Goal: Task Accomplishment & Management: Manage account settings

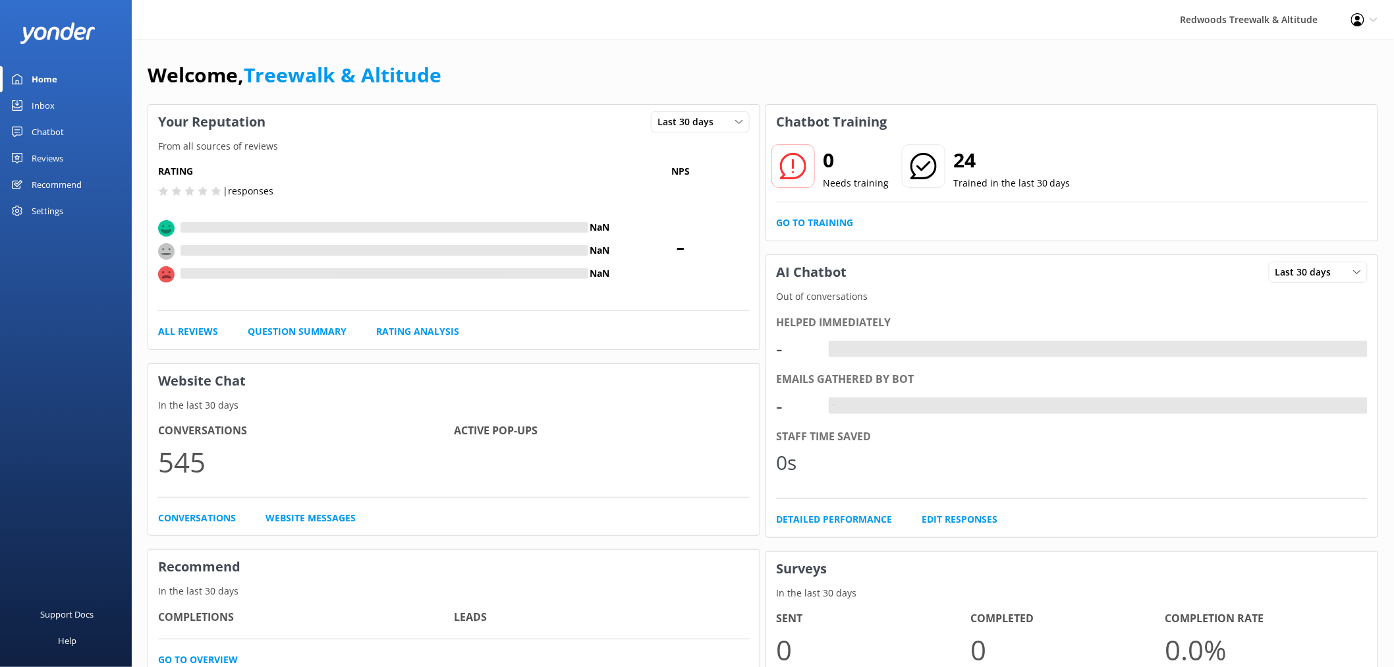
click at [74, 166] on link "Reviews" at bounding box center [66, 158] width 132 height 26
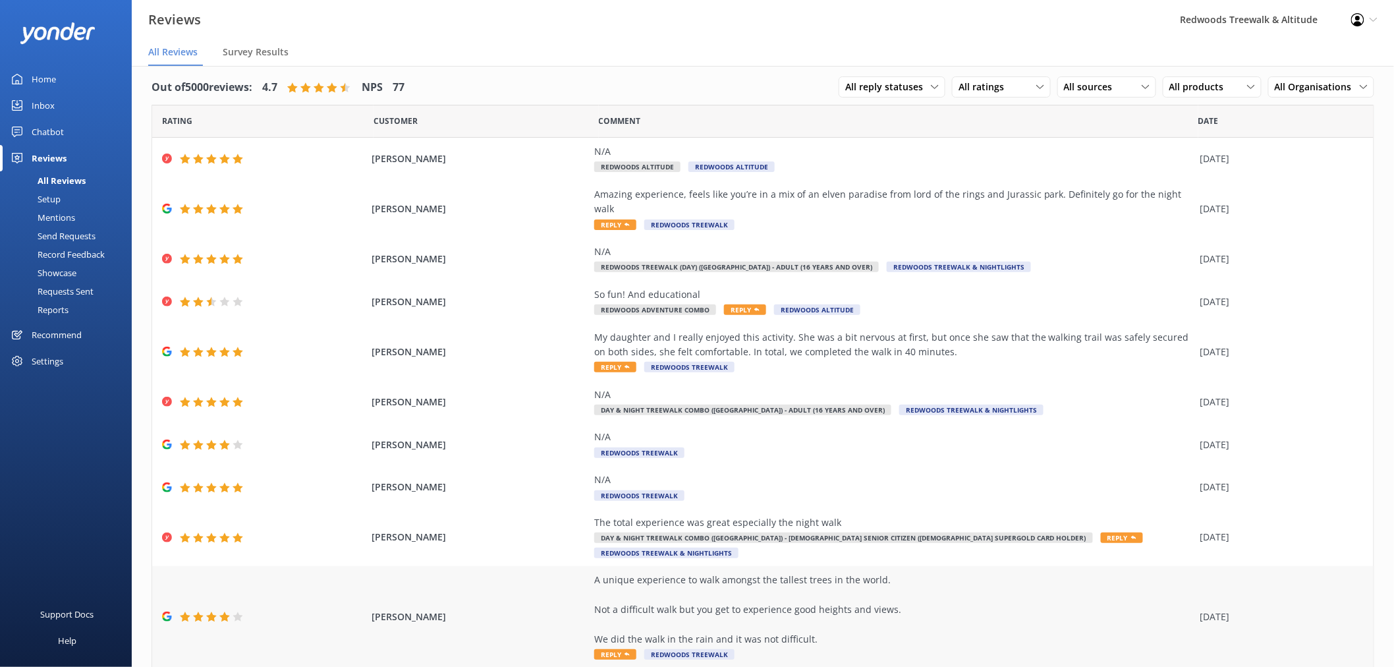
scroll to position [23, 0]
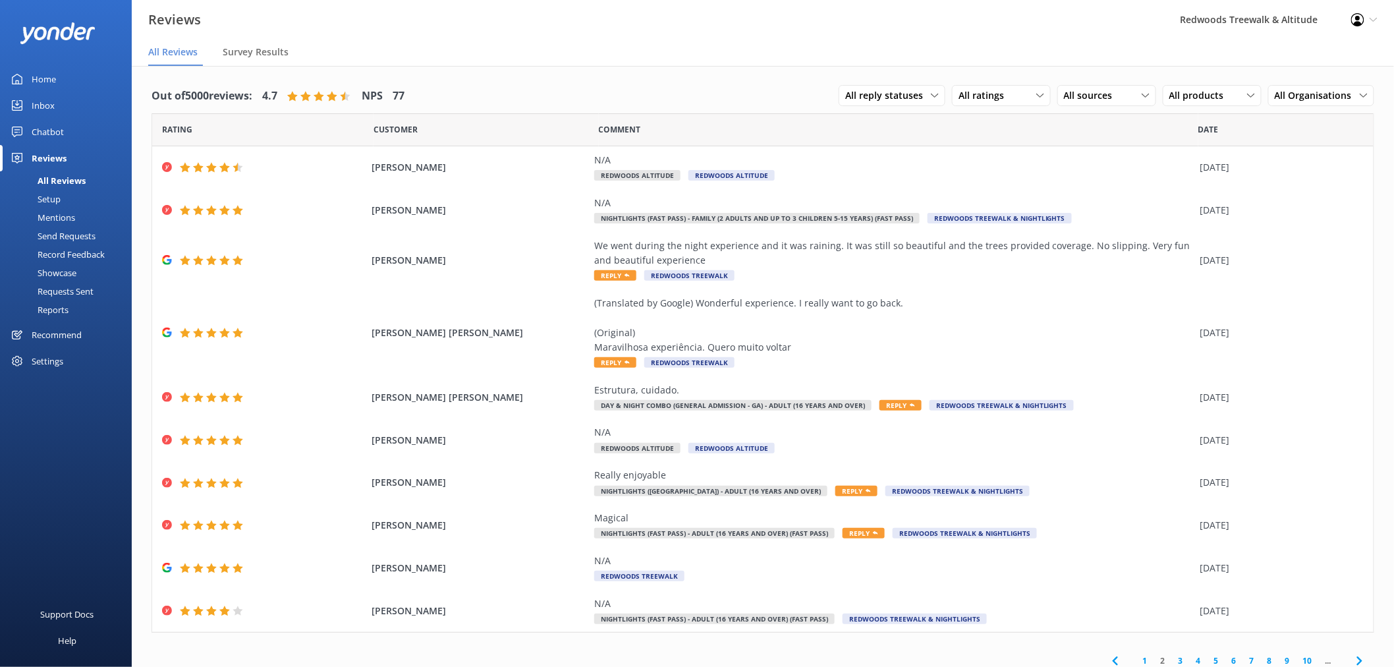
click at [97, 110] on link "Inbox" at bounding box center [66, 105] width 132 height 26
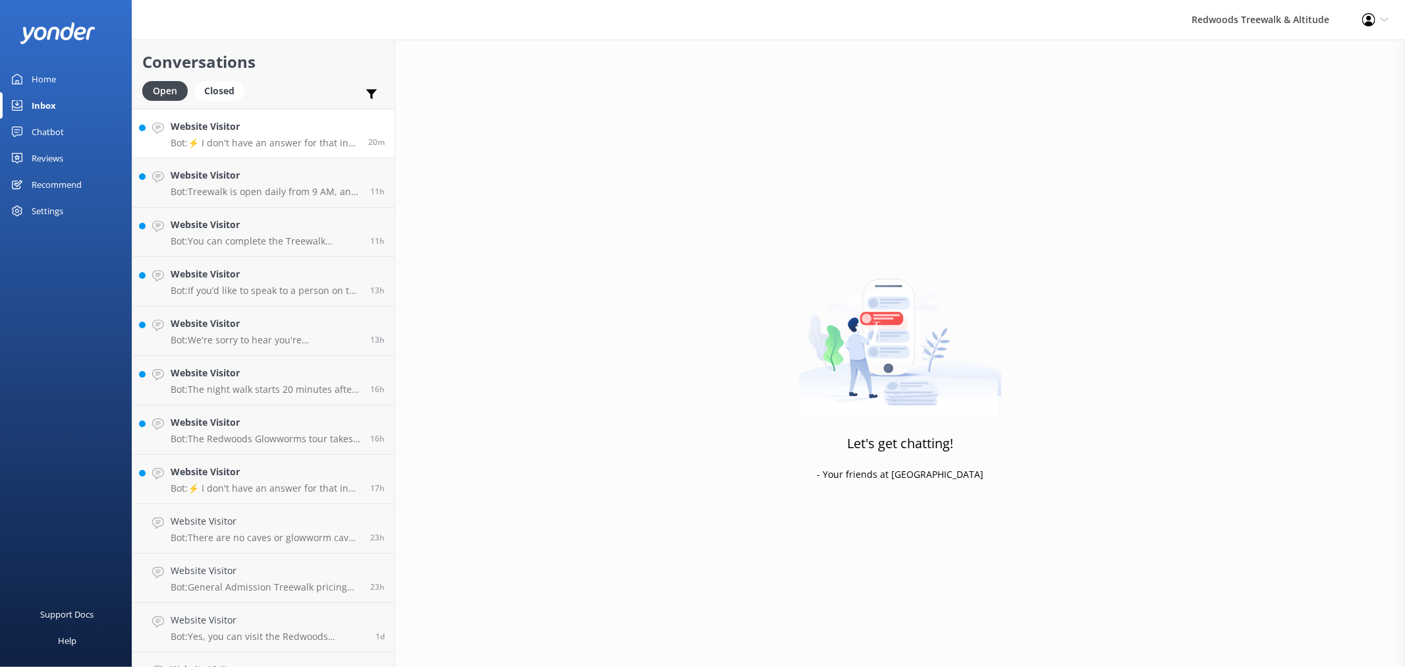
click at [267, 123] on h4 "Website Visitor" at bounding box center [265, 126] width 188 height 14
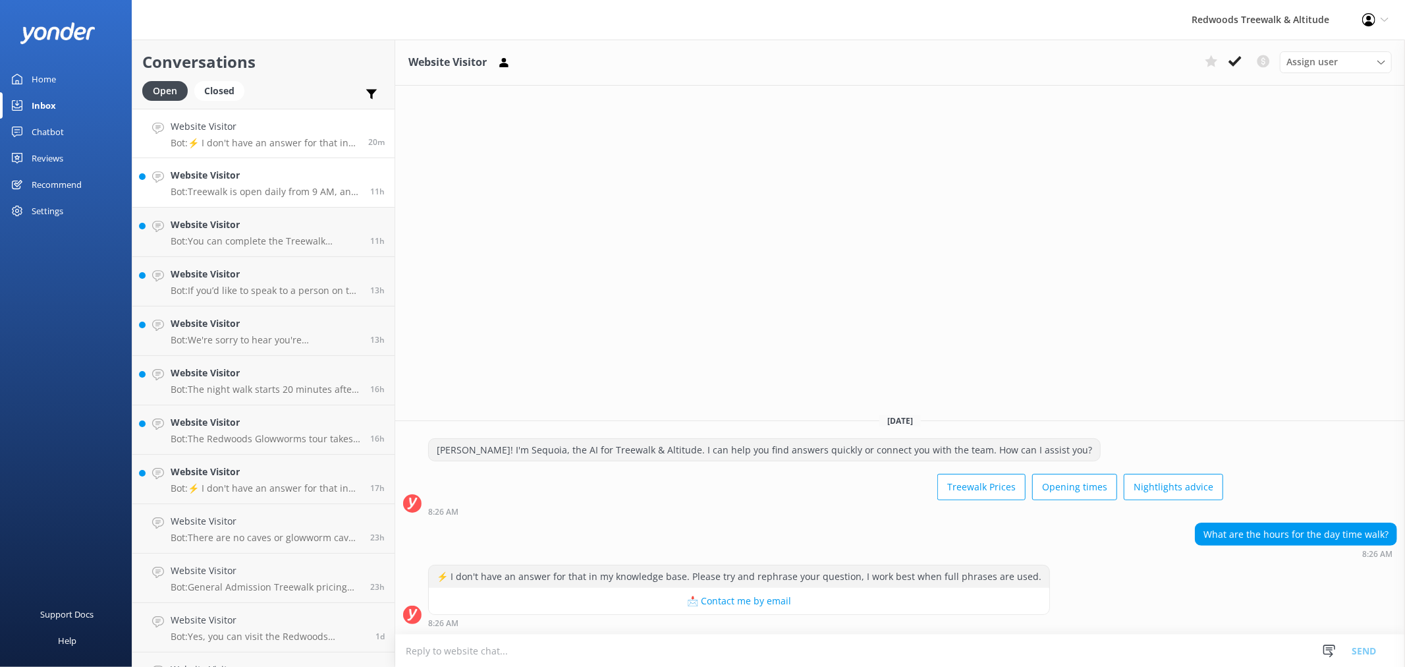
click at [264, 190] on p "Bot: Treewalk is open daily from 9 AM, and Glowworms open at 10 AM. For last ti…" at bounding box center [266, 192] width 190 height 12
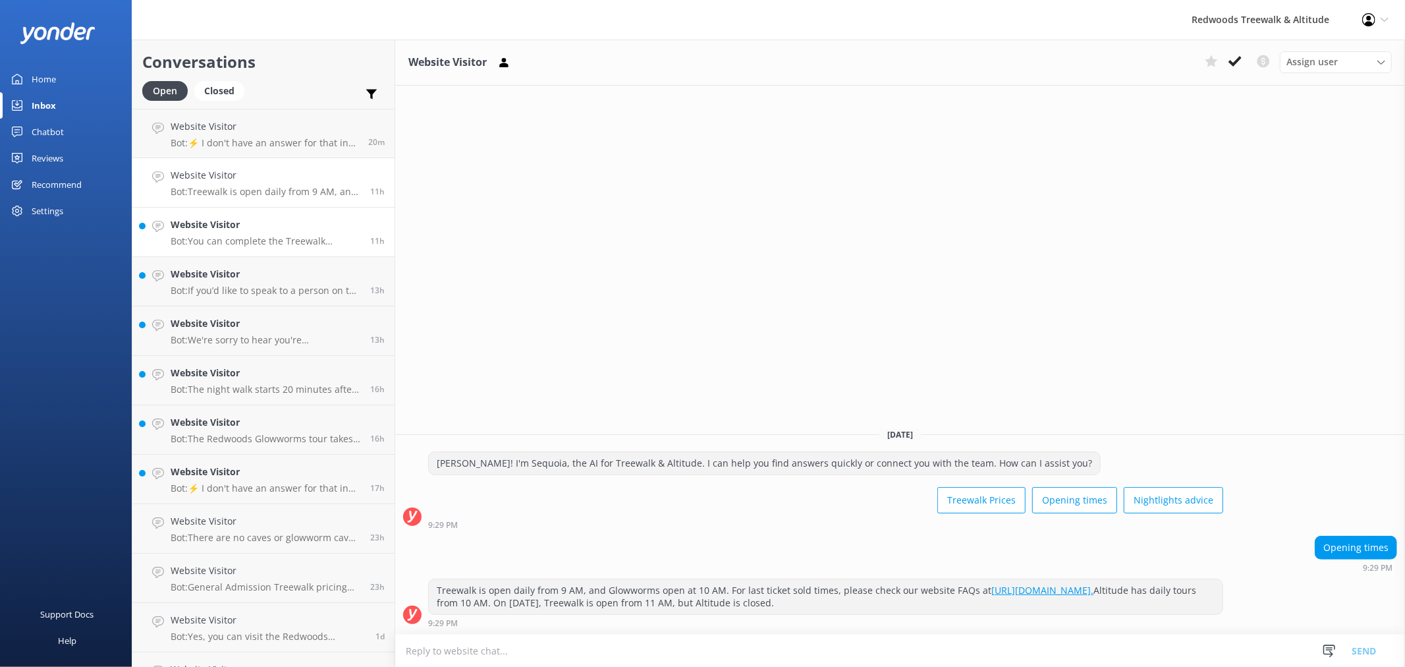
click at [259, 235] on p "Bot: You can complete the Treewalk without navigating multiple steps or ladders…" at bounding box center [266, 241] width 190 height 12
click at [264, 298] on link "Website Visitor Bot: If you’d like to speak to a person on the Redwoods Treewal…" at bounding box center [263, 281] width 262 height 49
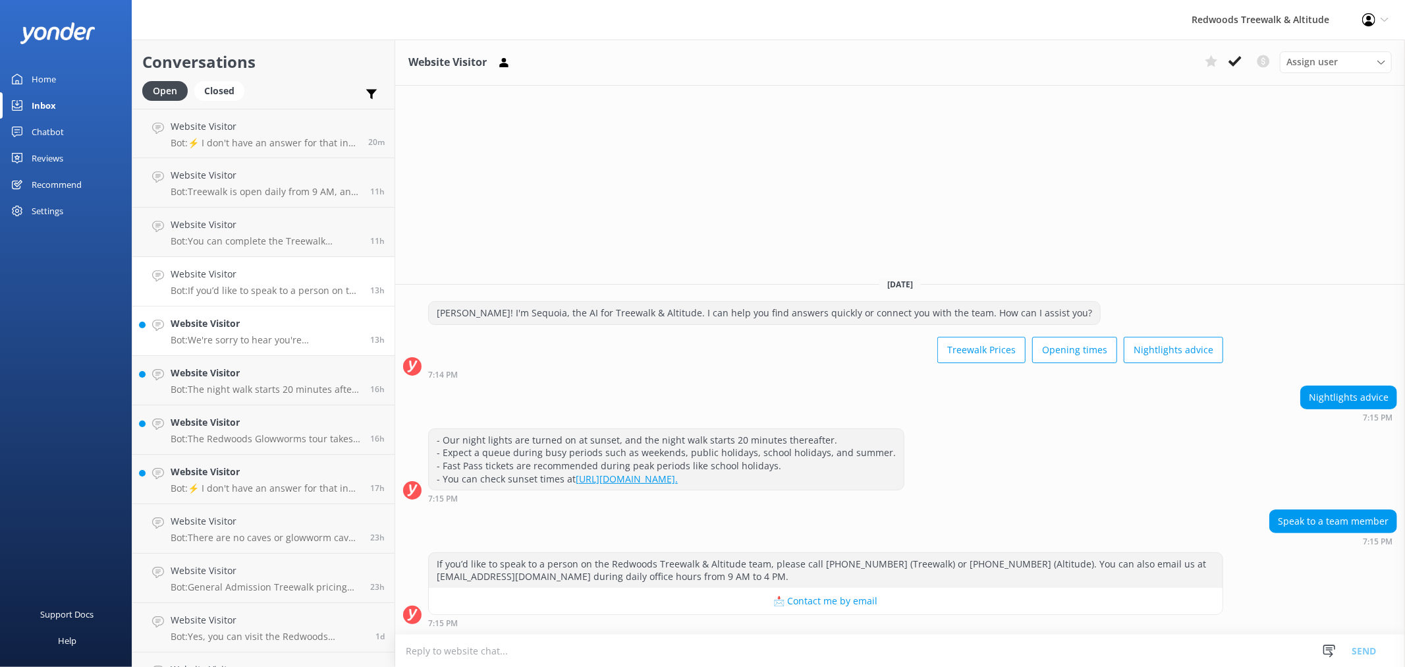
click at [260, 337] on p "Bot: We're sorry to hear you're experiencing issues with our website and buying…" at bounding box center [266, 340] width 190 height 12
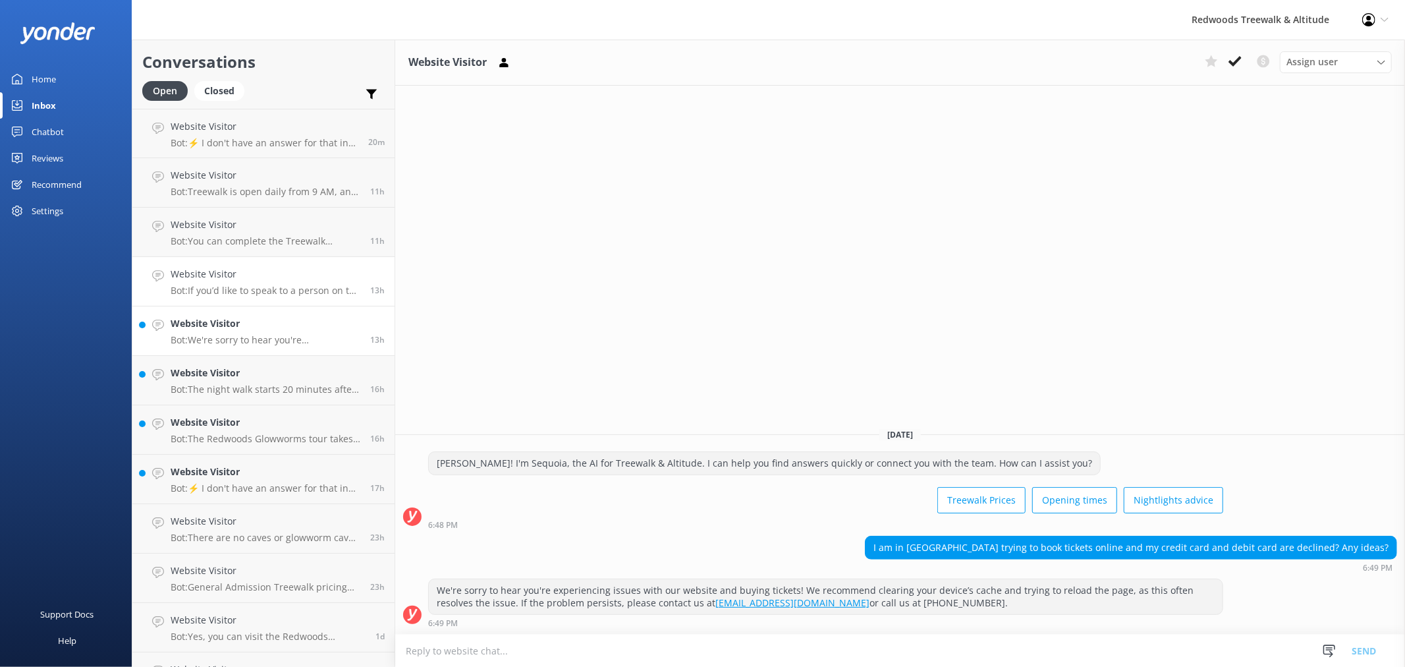
click at [265, 287] on p "Bot: If you’d like to speak to a person on the Redwoods Treewalk & Altitude tea…" at bounding box center [266, 291] width 190 height 12
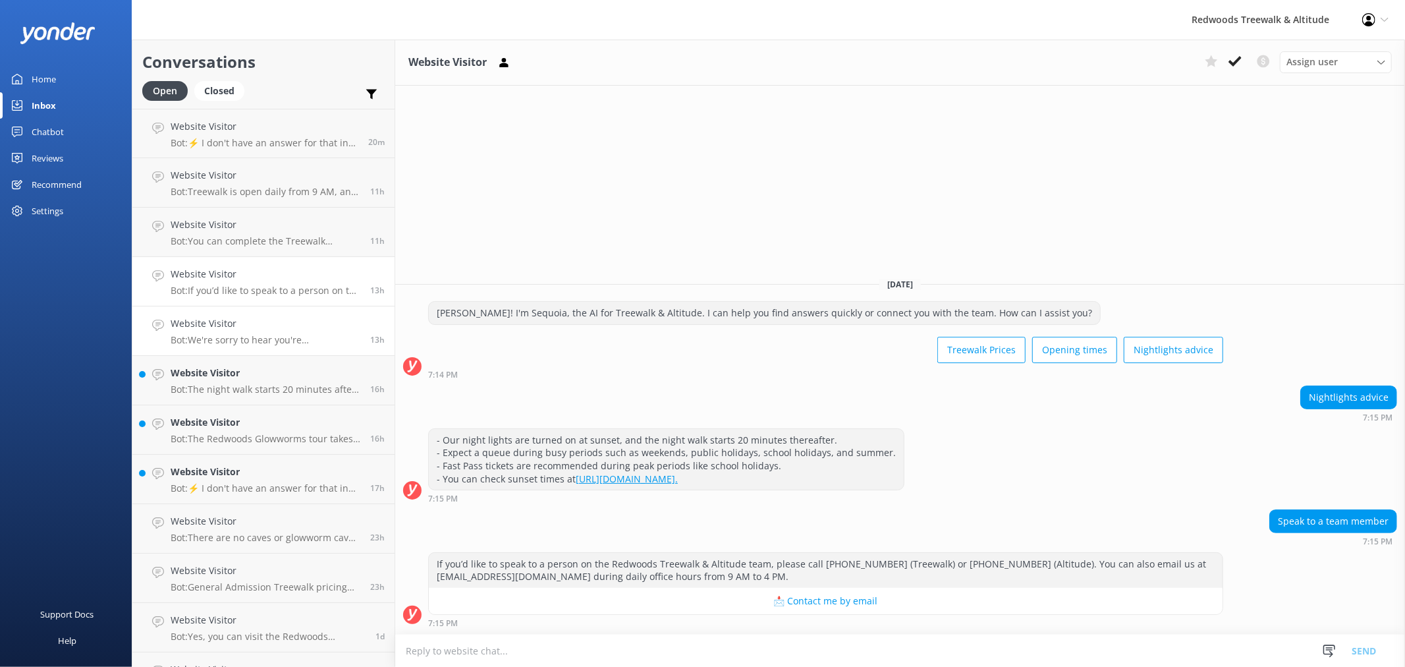
click at [266, 331] on h4 "Website Visitor" at bounding box center [266, 323] width 190 height 14
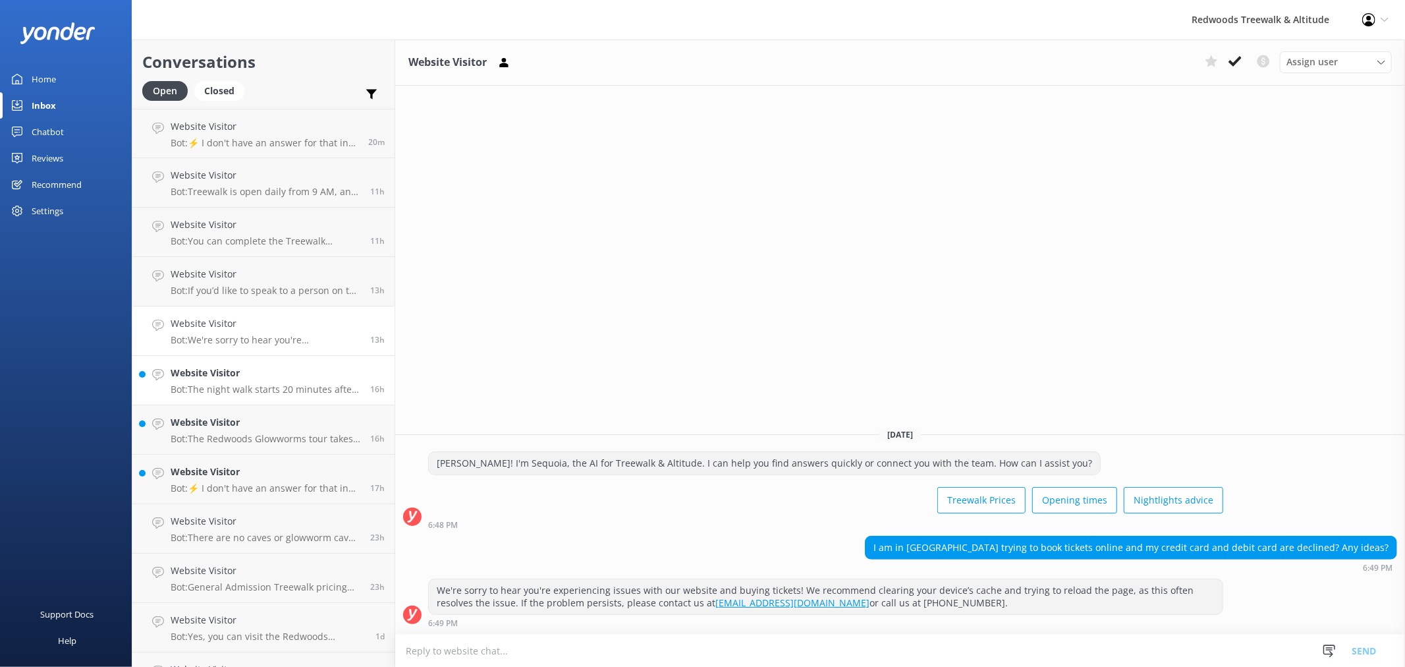
click at [269, 372] on h4 "Website Visitor" at bounding box center [266, 373] width 190 height 14
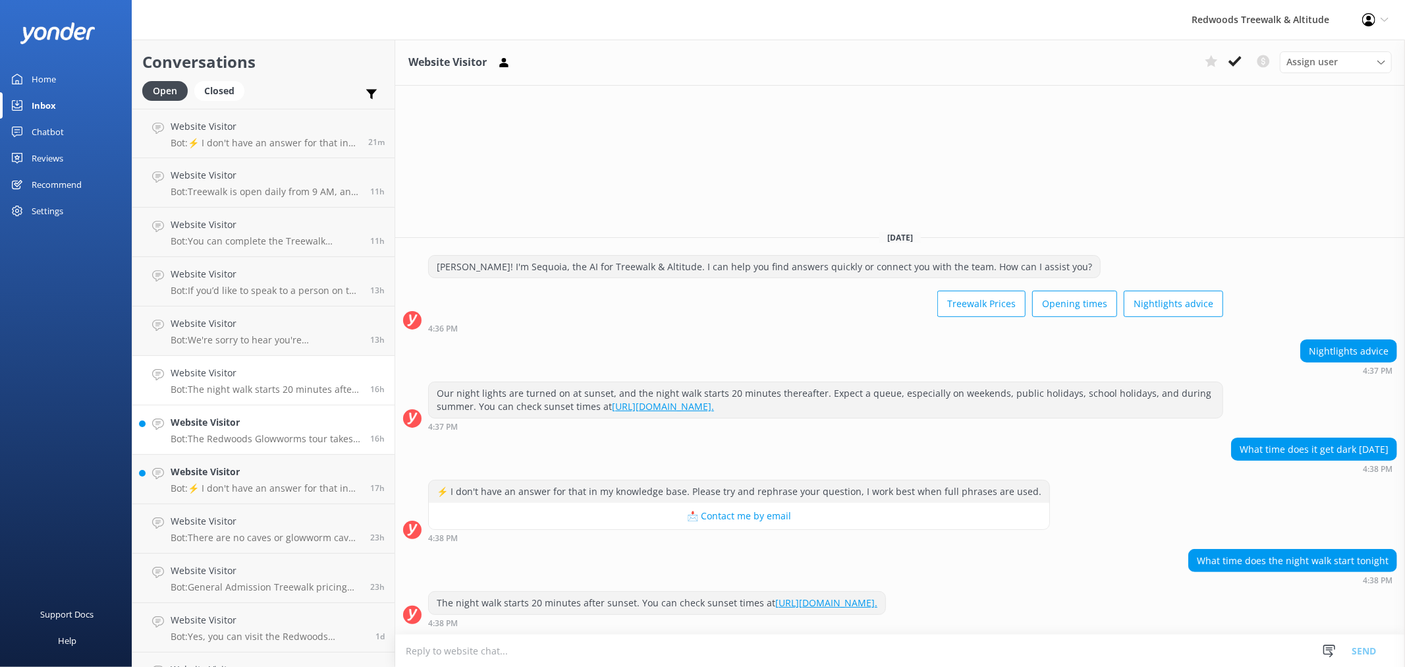
click at [273, 422] on h4 "Website Visitor" at bounding box center [266, 422] width 190 height 14
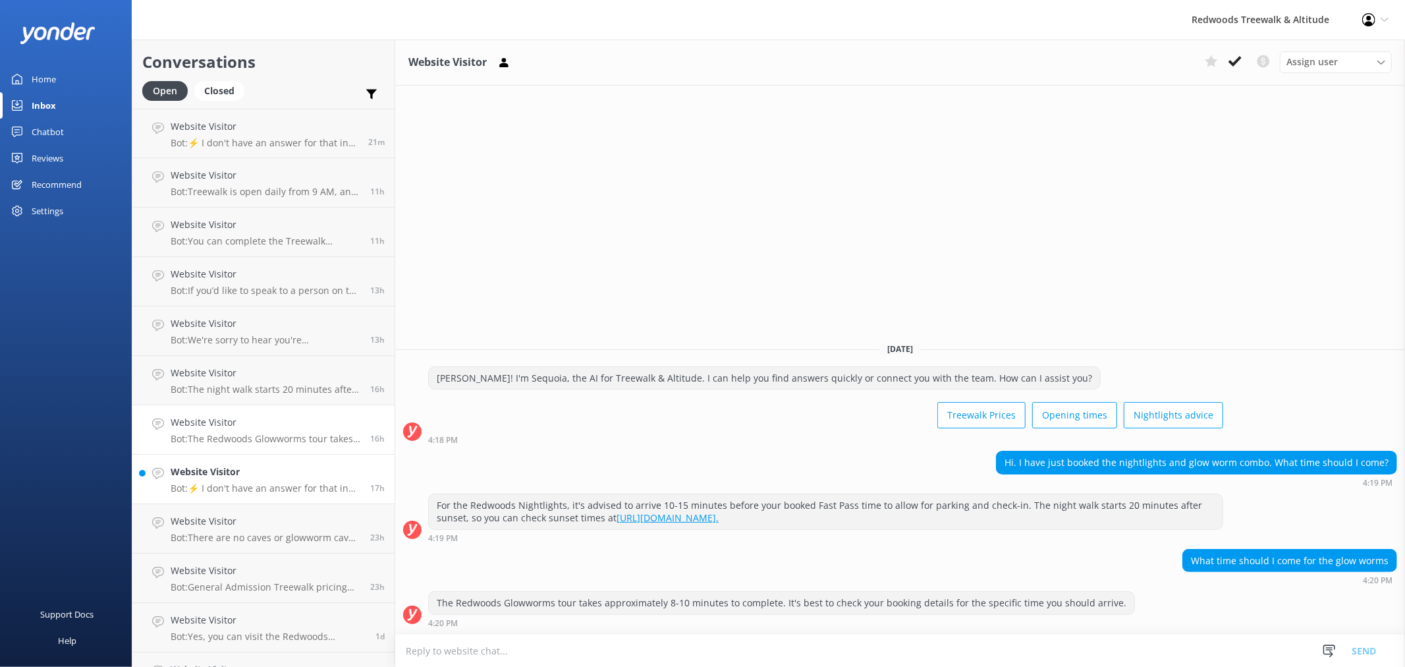
click at [273, 472] on h4 "Website Visitor" at bounding box center [266, 471] width 190 height 14
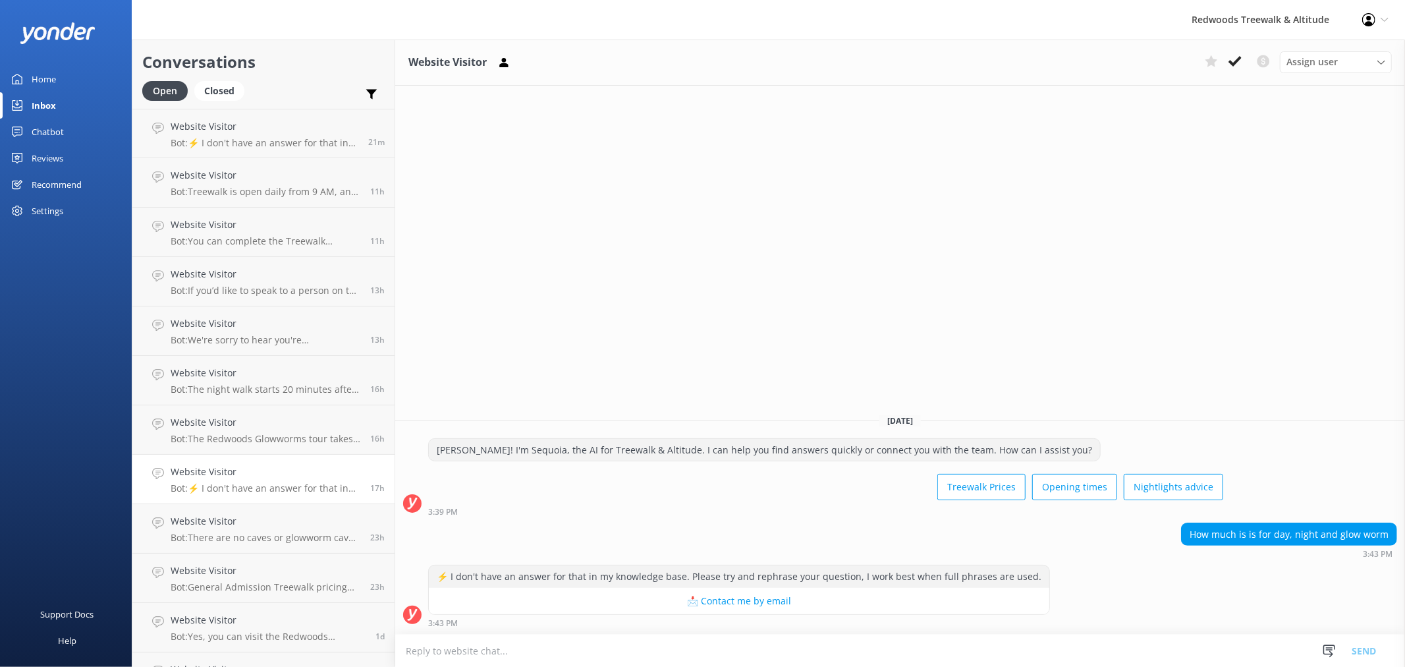
click at [71, 72] on link "Home" at bounding box center [66, 79] width 132 height 26
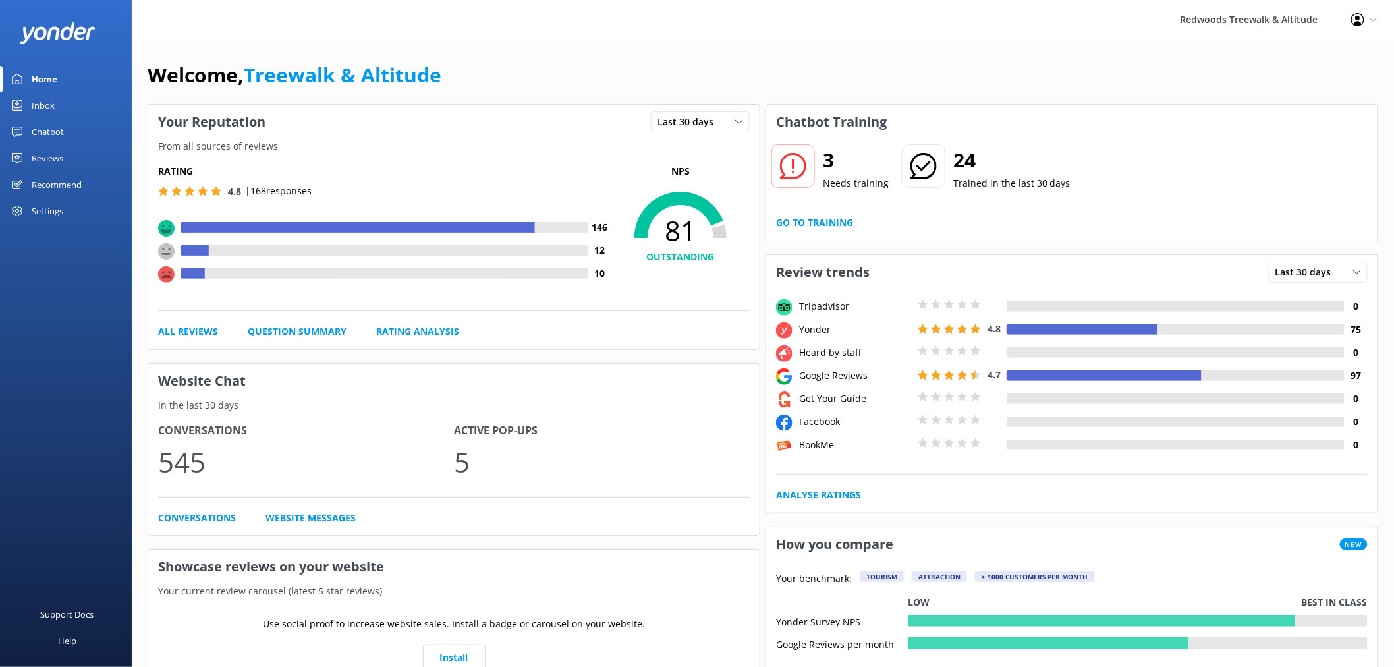
click at [783, 221] on link "Go to Training" at bounding box center [814, 222] width 77 height 14
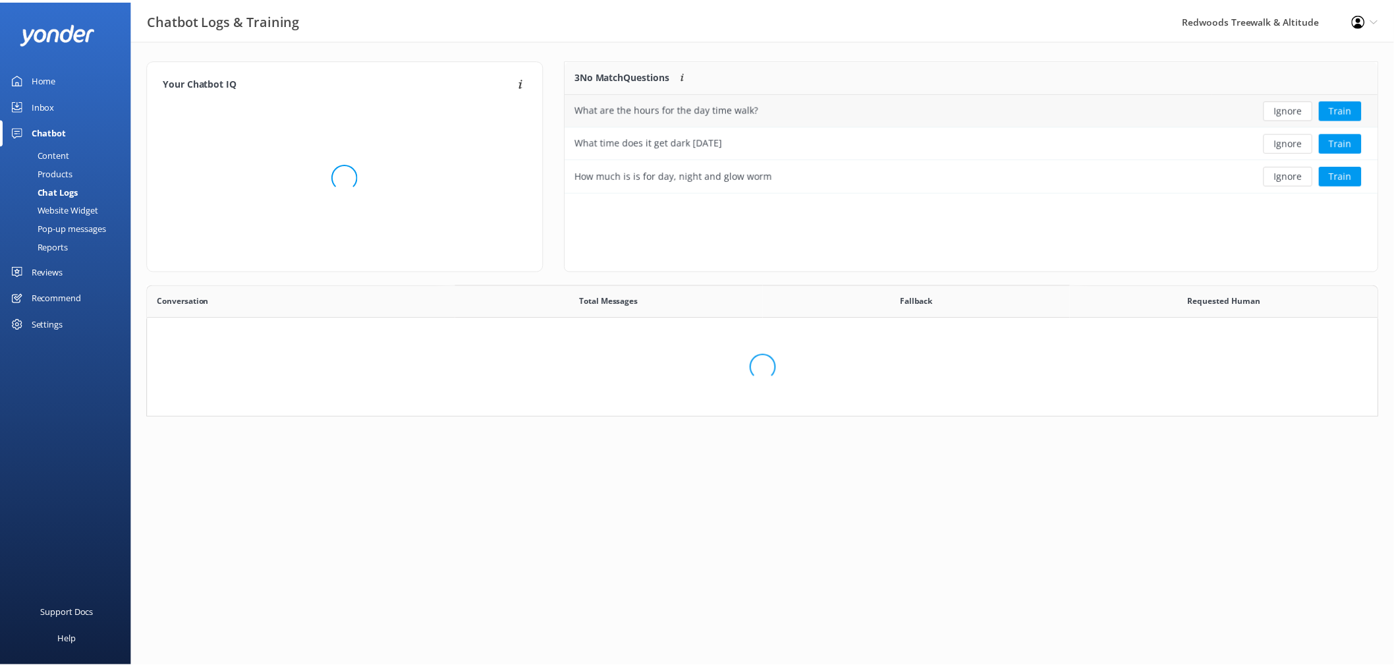
scroll to position [121, 800]
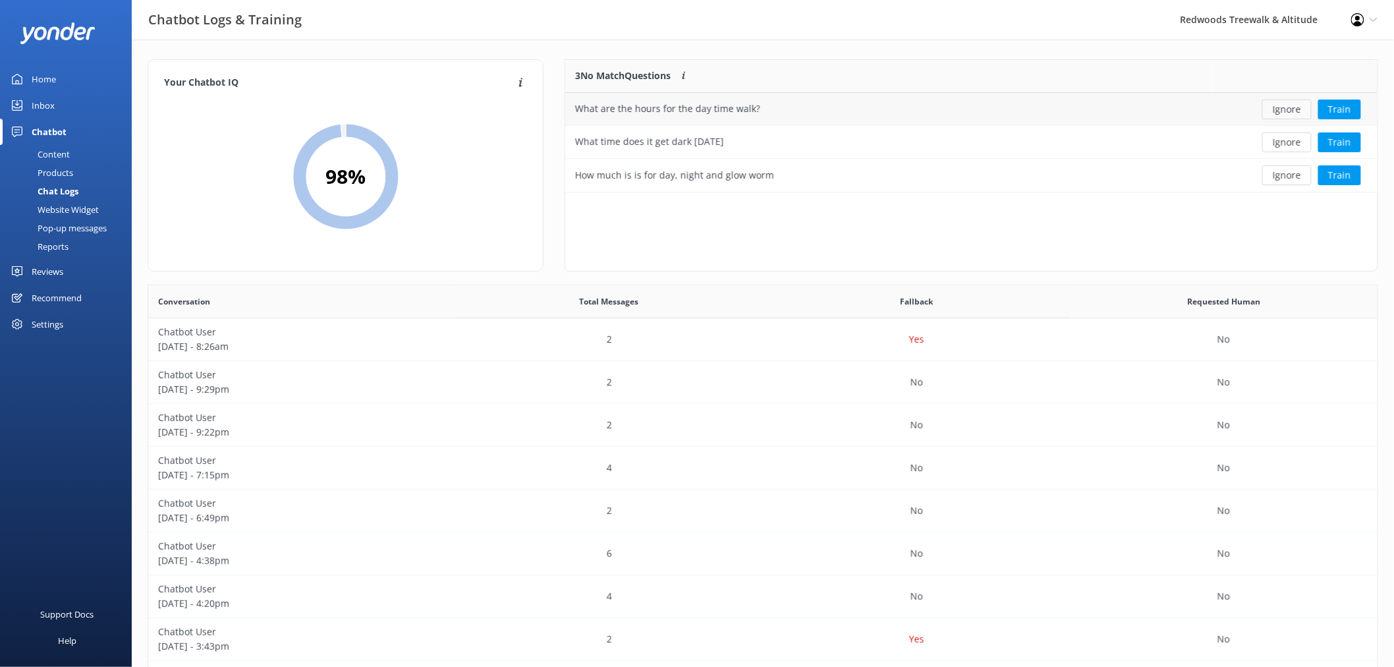
click at [1283, 113] on button "Ignore" at bounding box center [1286, 109] width 49 height 20
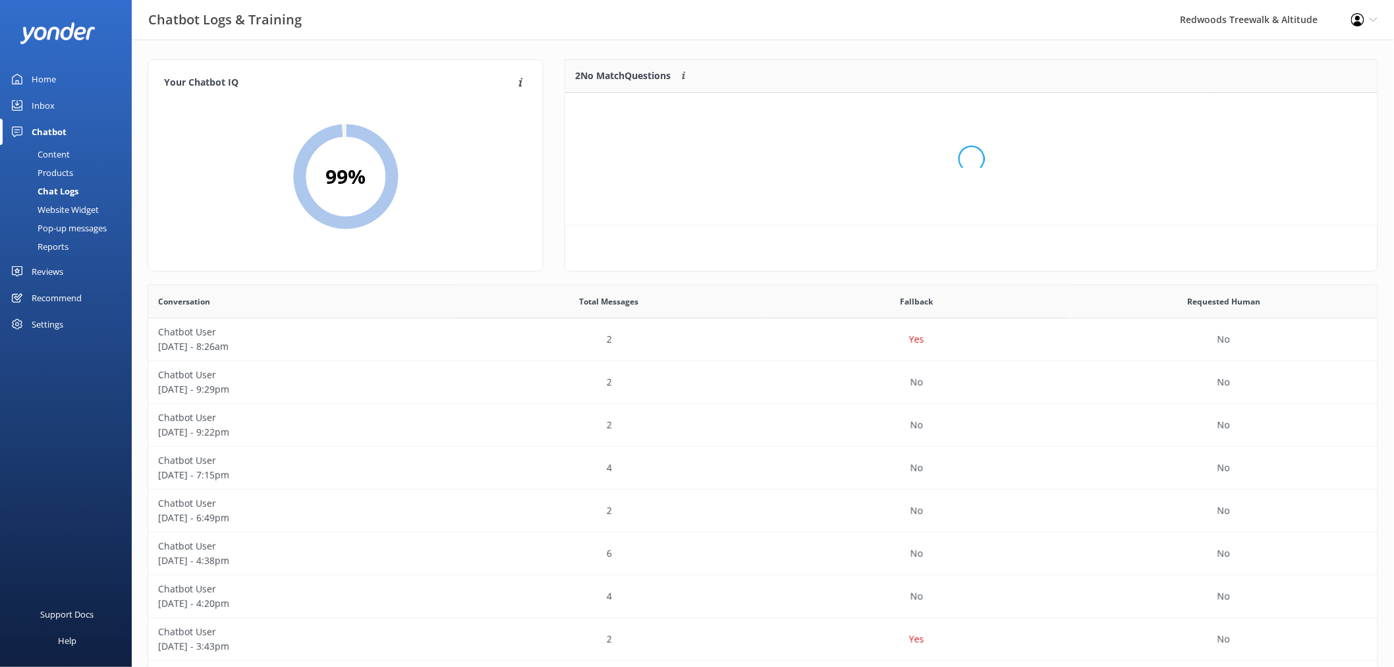
scroll to position [88, 800]
click at [1283, 113] on button "Ignore" at bounding box center [1286, 109] width 49 height 20
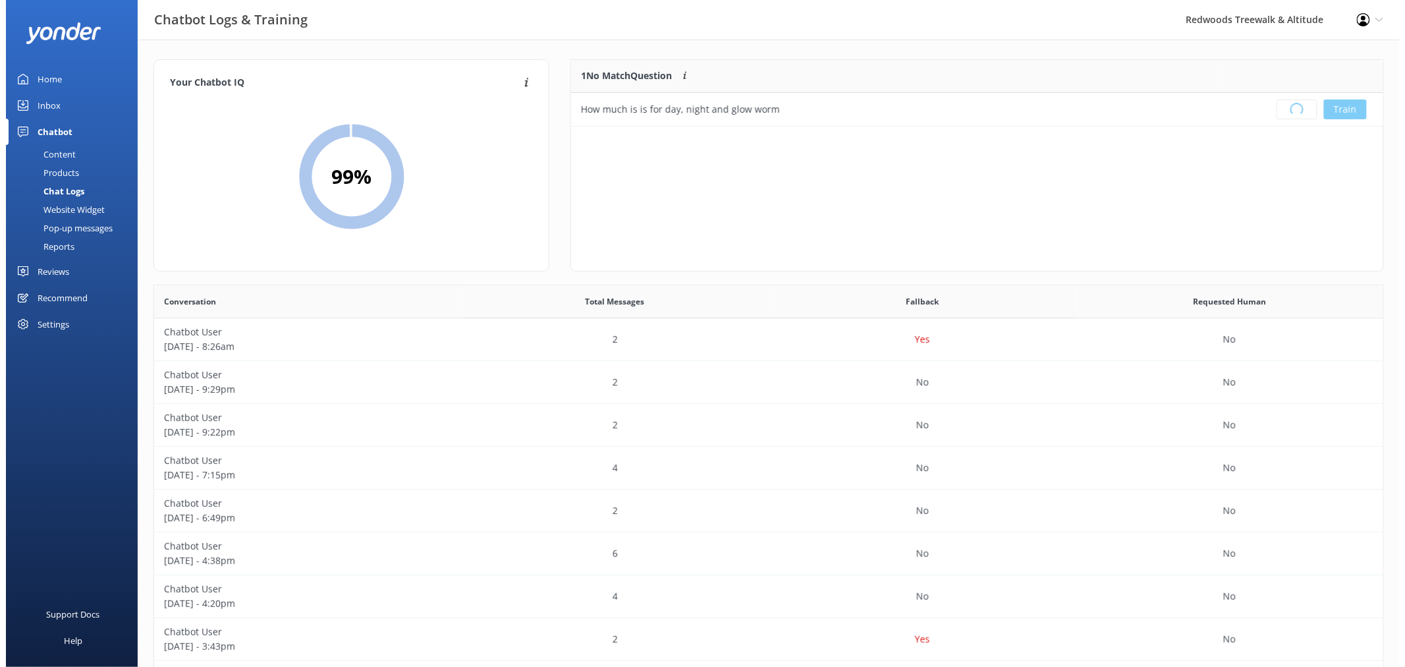
scroll to position [153, 800]
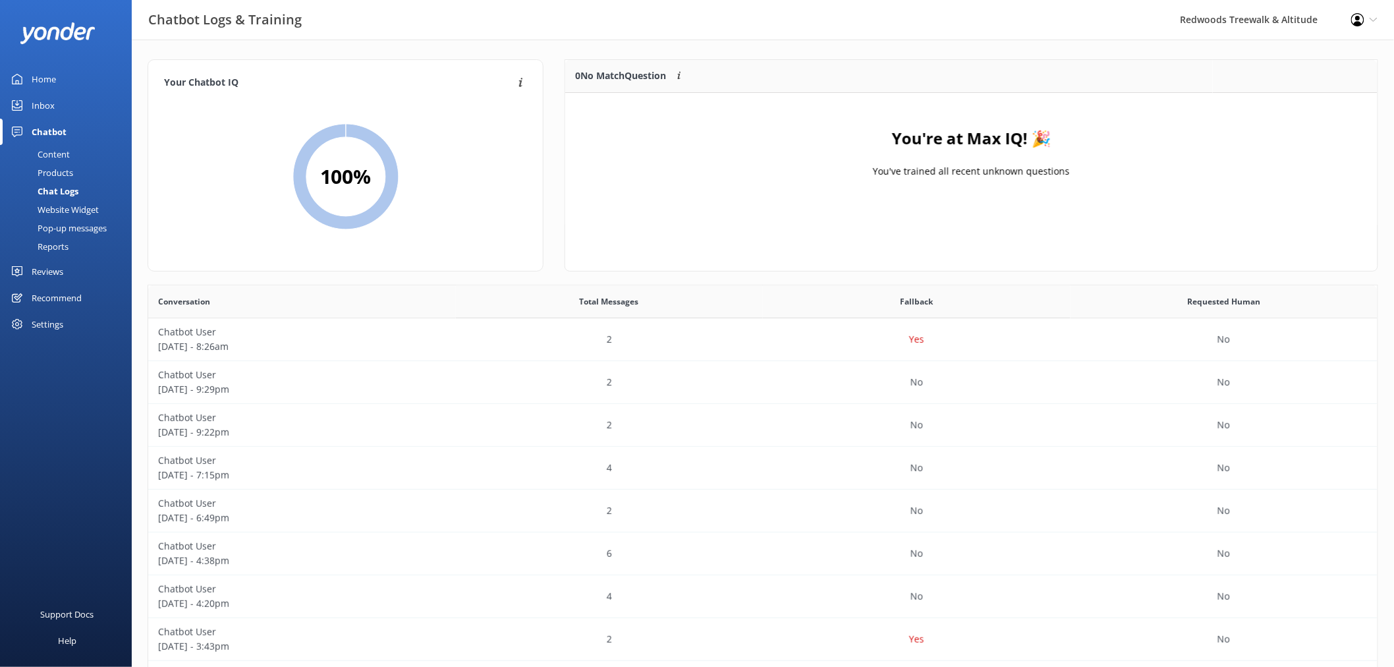
click at [48, 100] on div "Inbox" at bounding box center [43, 105] width 23 height 26
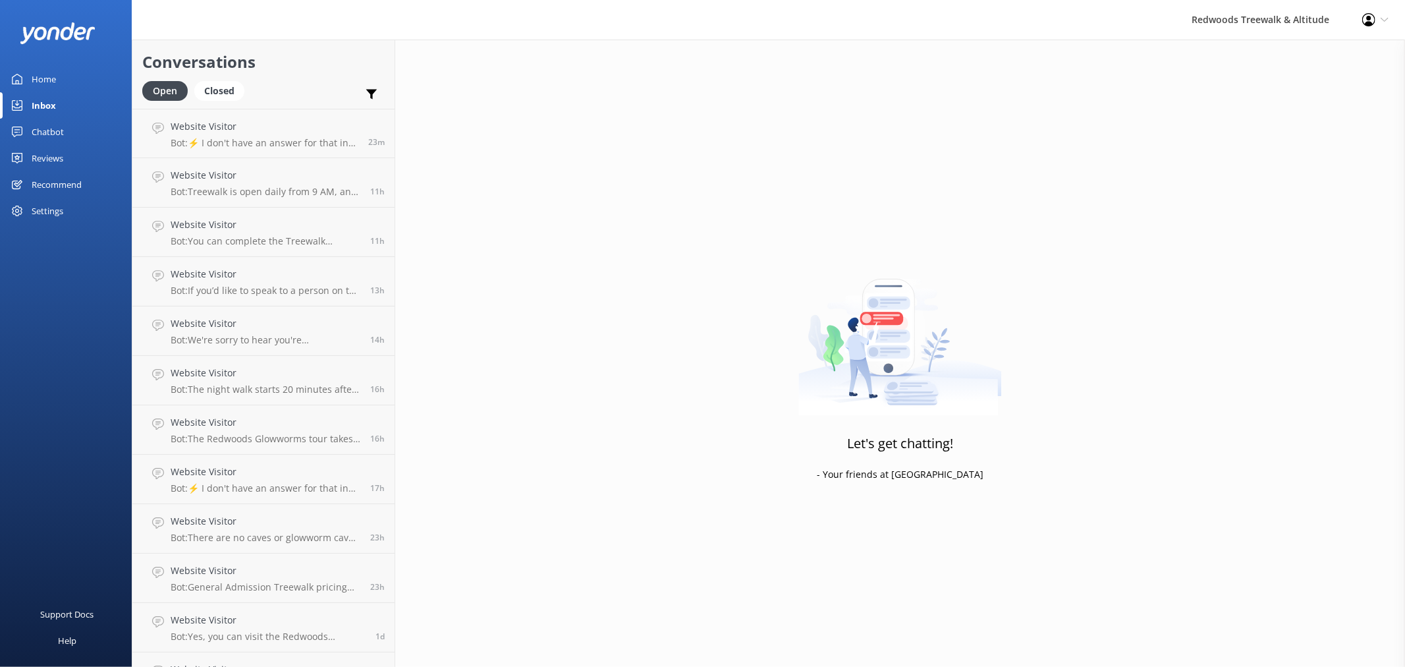
click at [71, 66] on link "Home" at bounding box center [66, 79] width 132 height 26
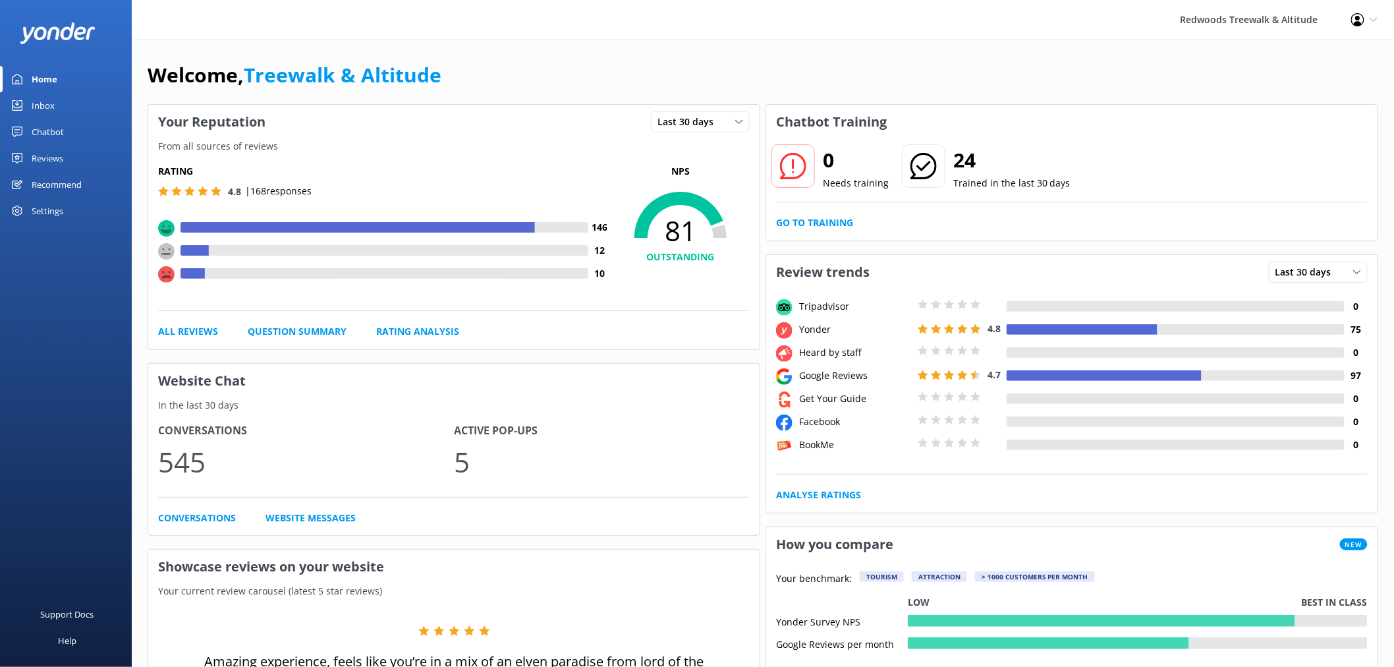
click at [87, 153] on link "Reviews" at bounding box center [66, 158] width 132 height 26
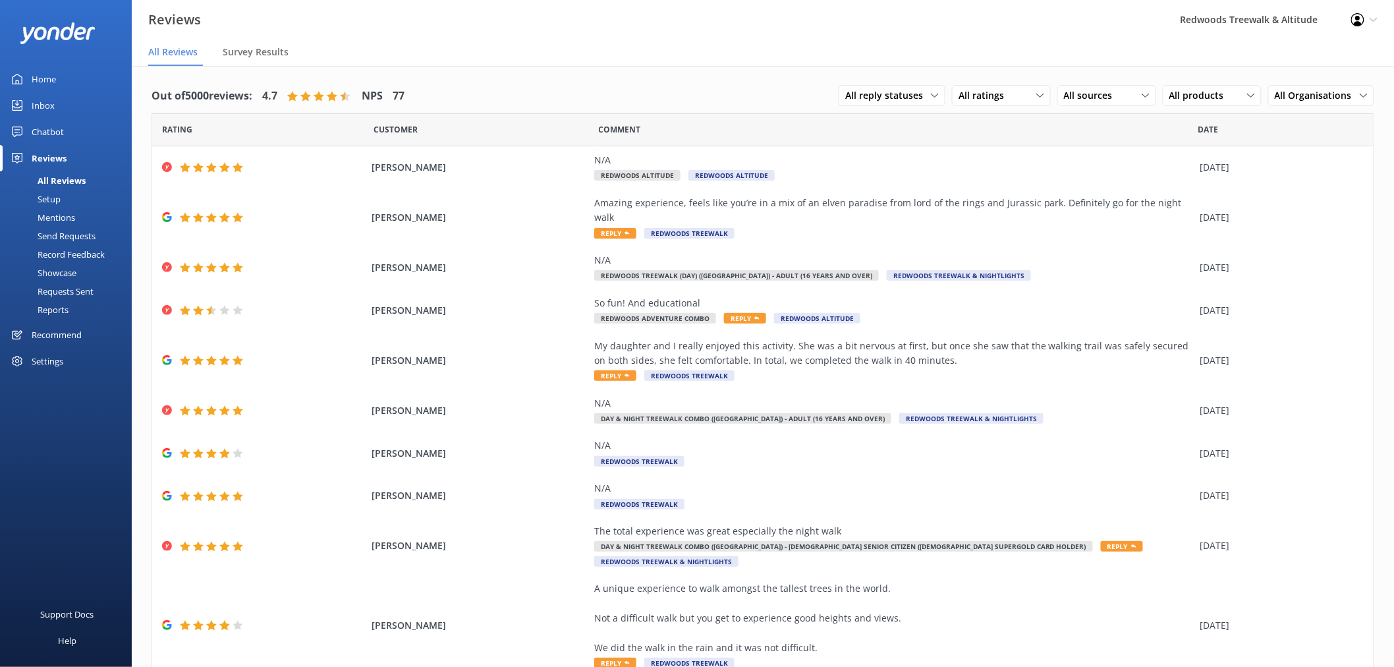
click at [66, 101] on link "Inbox" at bounding box center [66, 105] width 132 height 26
